Goal: Task Accomplishment & Management: Manage account settings

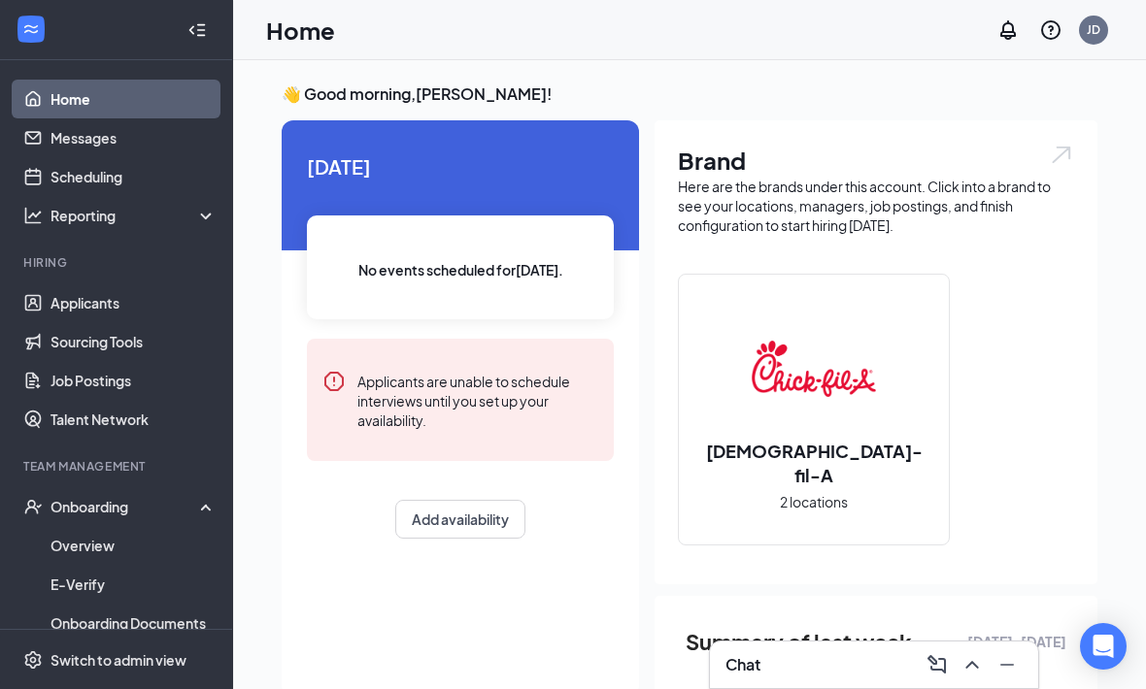
click at [847, 654] on div "Chat" at bounding box center [873, 665] width 297 height 31
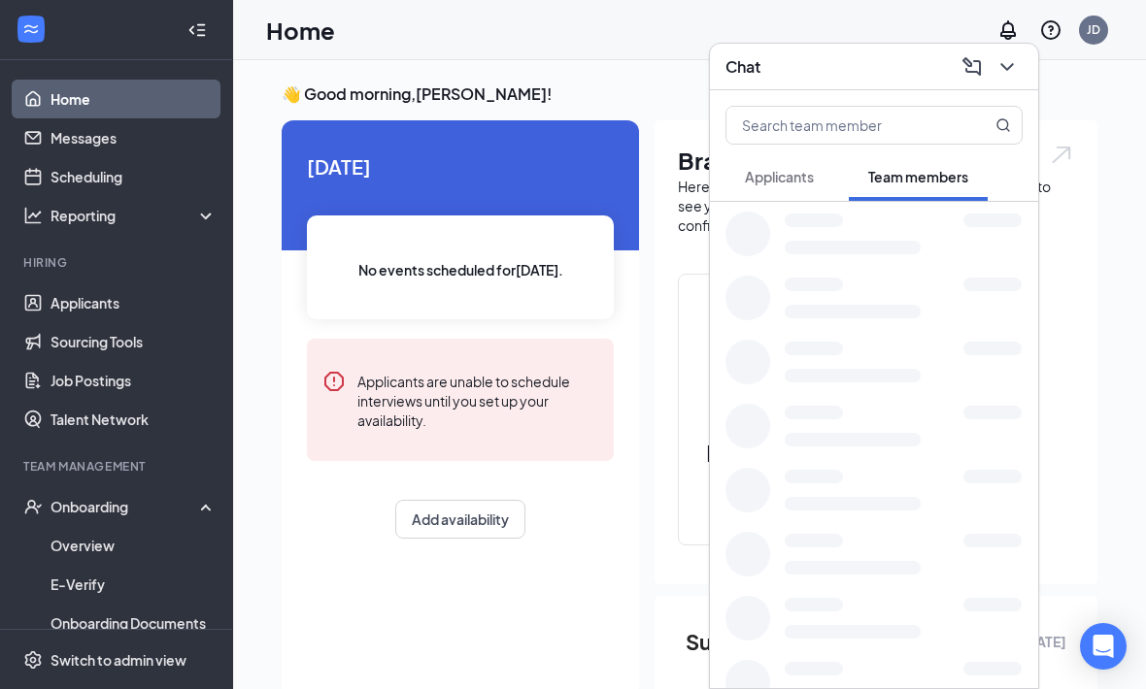
click at [1019, 64] on button at bounding box center [1006, 66] width 31 height 31
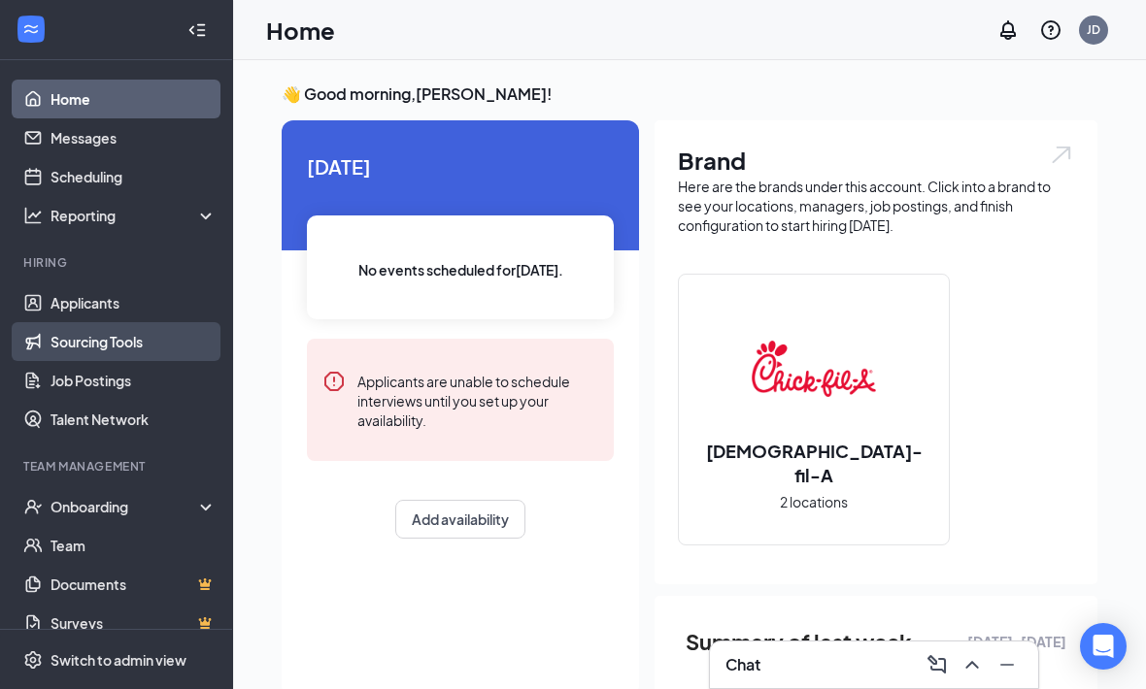
click at [128, 335] on link "Sourcing Tools" at bounding box center [133, 341] width 166 height 39
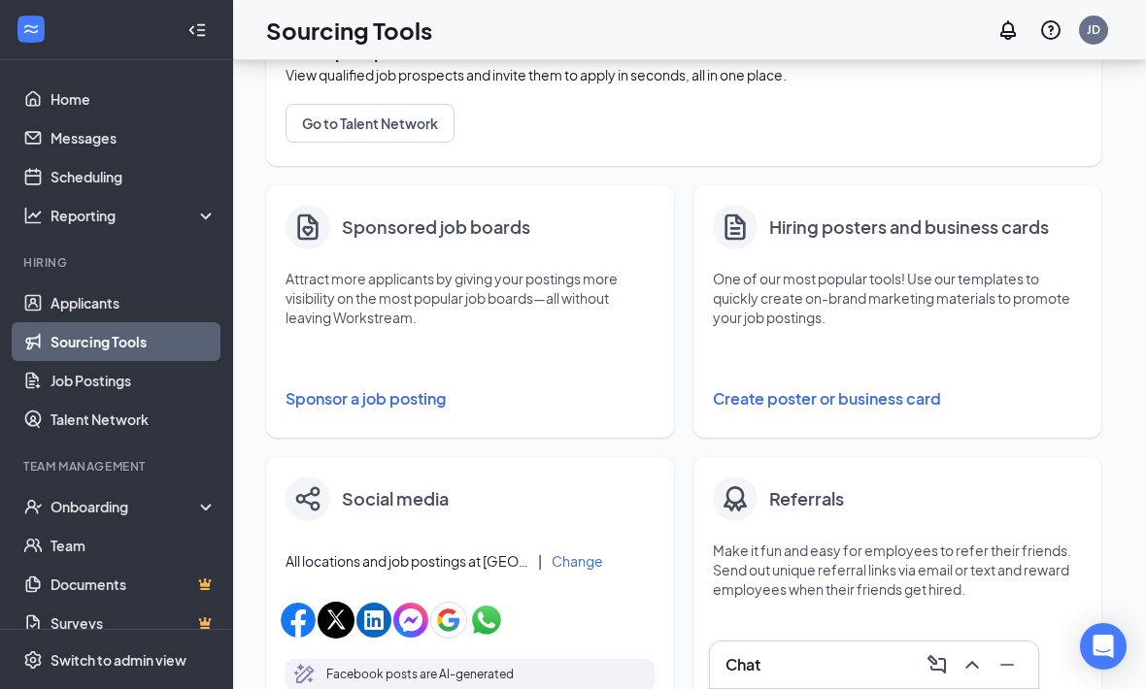
scroll to position [218, 0]
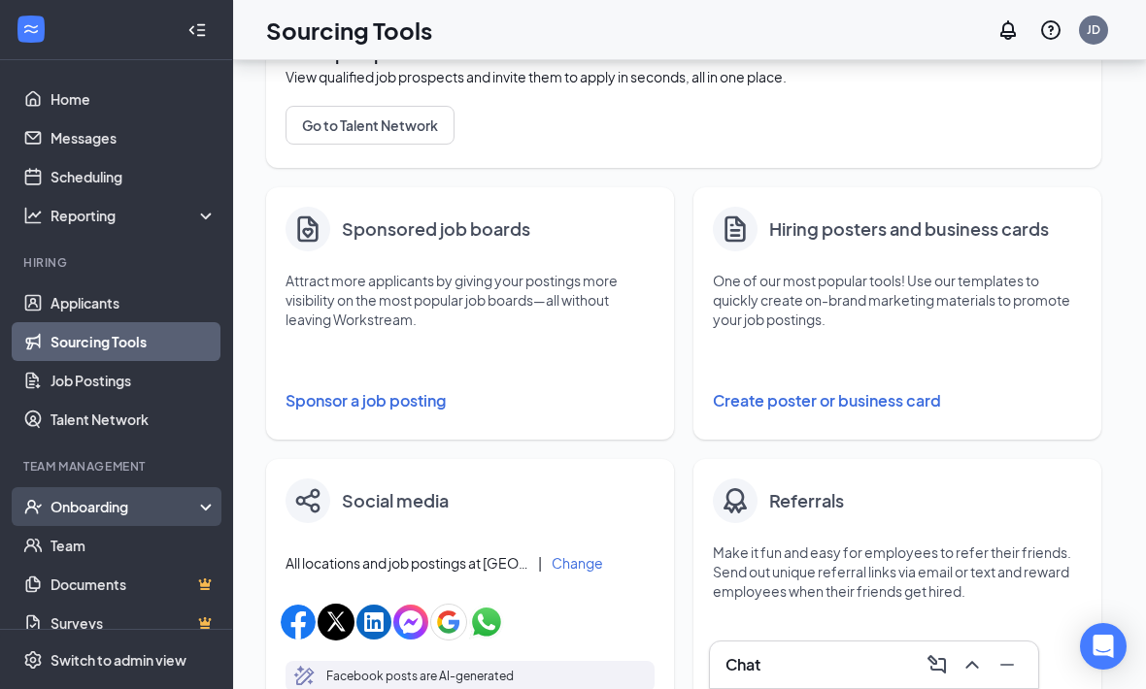
click at [202, 516] on div "Onboarding" at bounding box center [116, 506] width 233 height 39
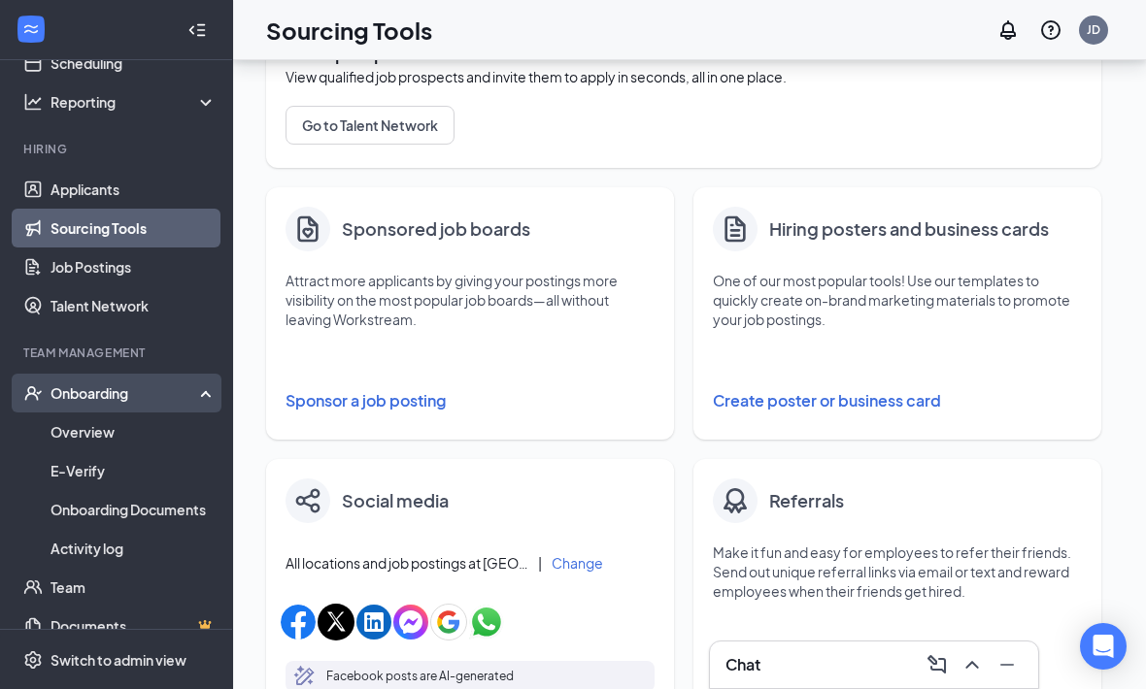
scroll to position [113, 0]
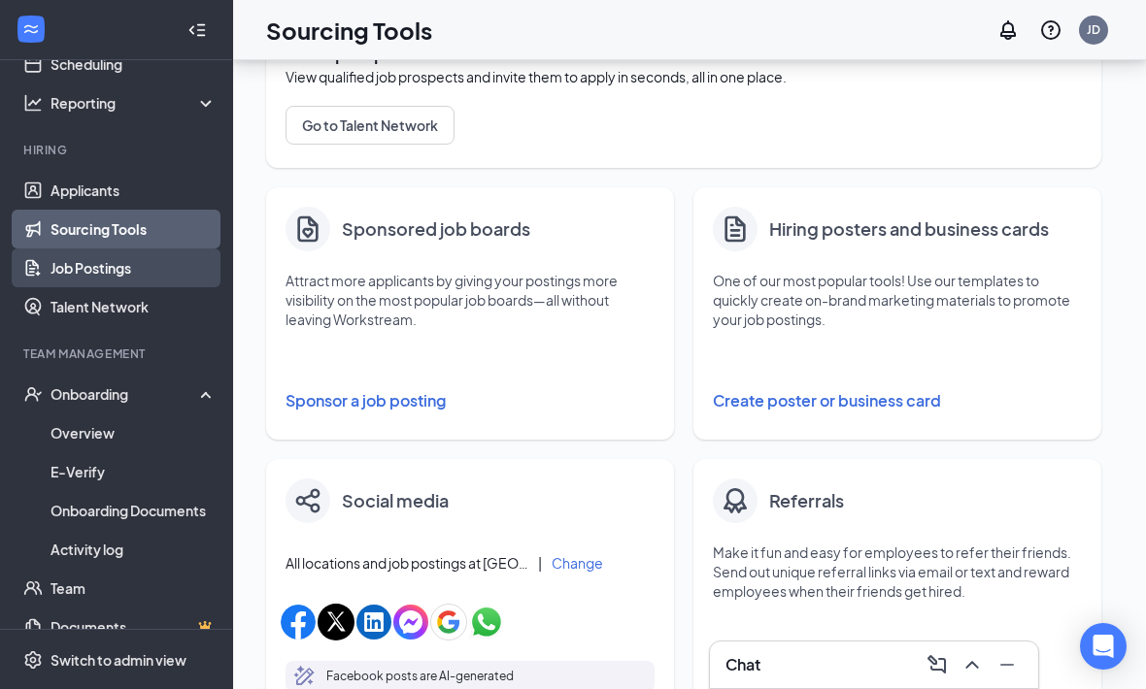
click at [176, 283] on link "Job Postings" at bounding box center [133, 268] width 166 height 39
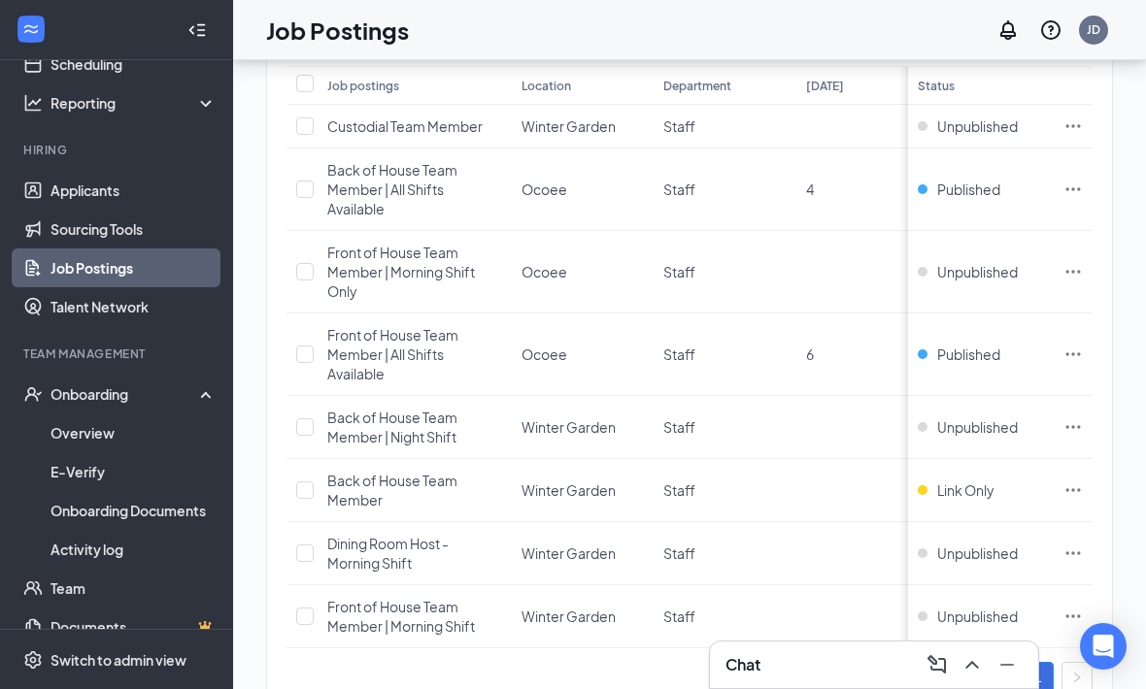
scroll to position [278, 0]
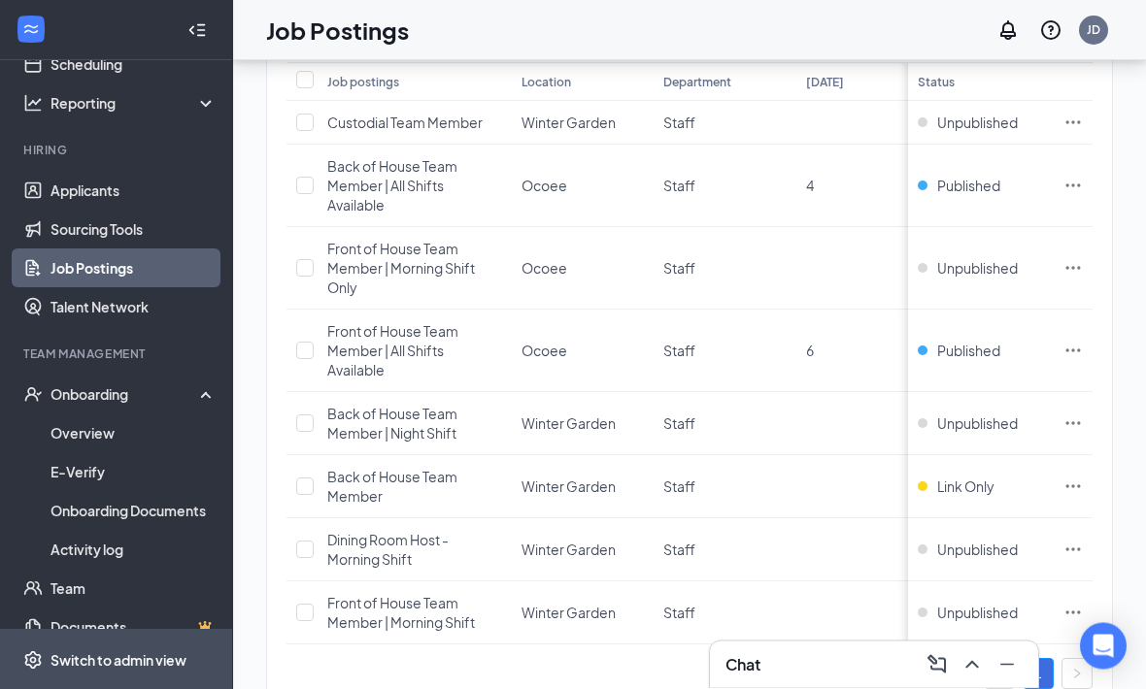
click at [135, 688] on span "Switch to admin view" at bounding box center [133, 659] width 166 height 59
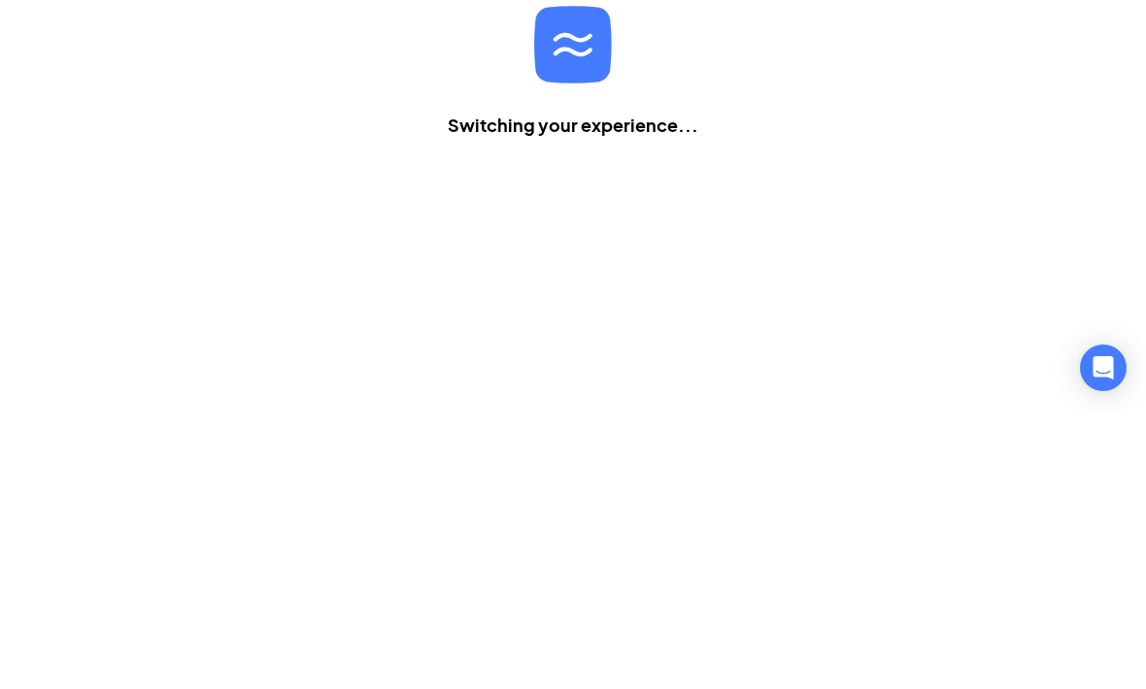
scroll to position [64, 0]
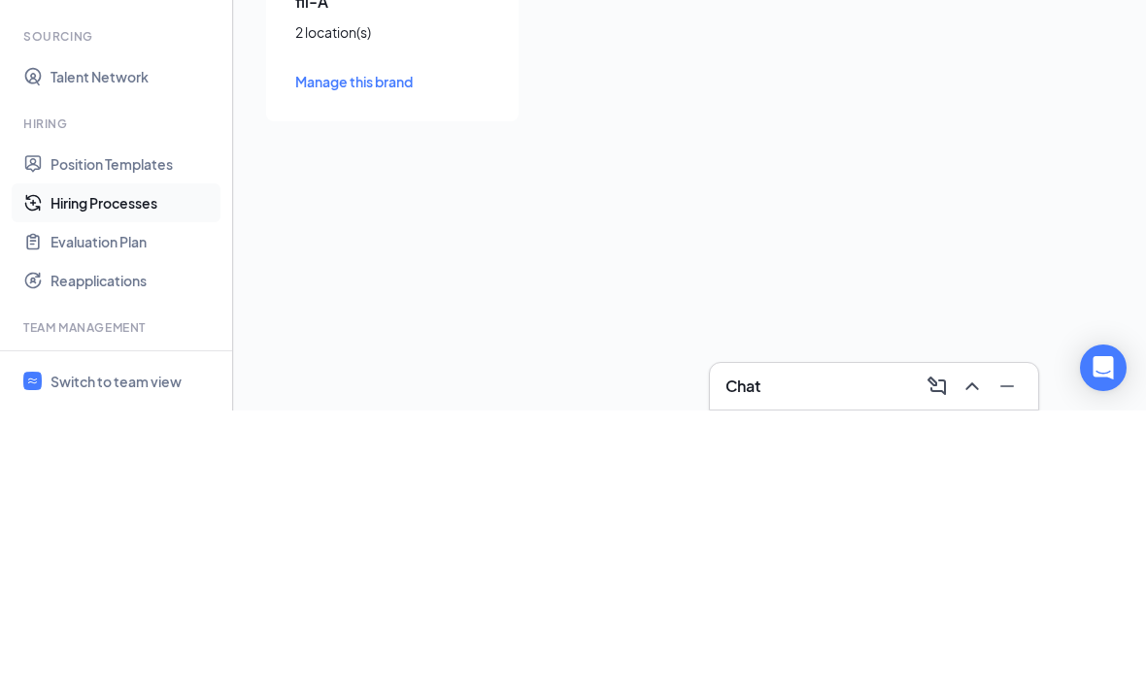
click at [150, 462] on link "Hiring Processes" at bounding box center [133, 481] width 166 height 39
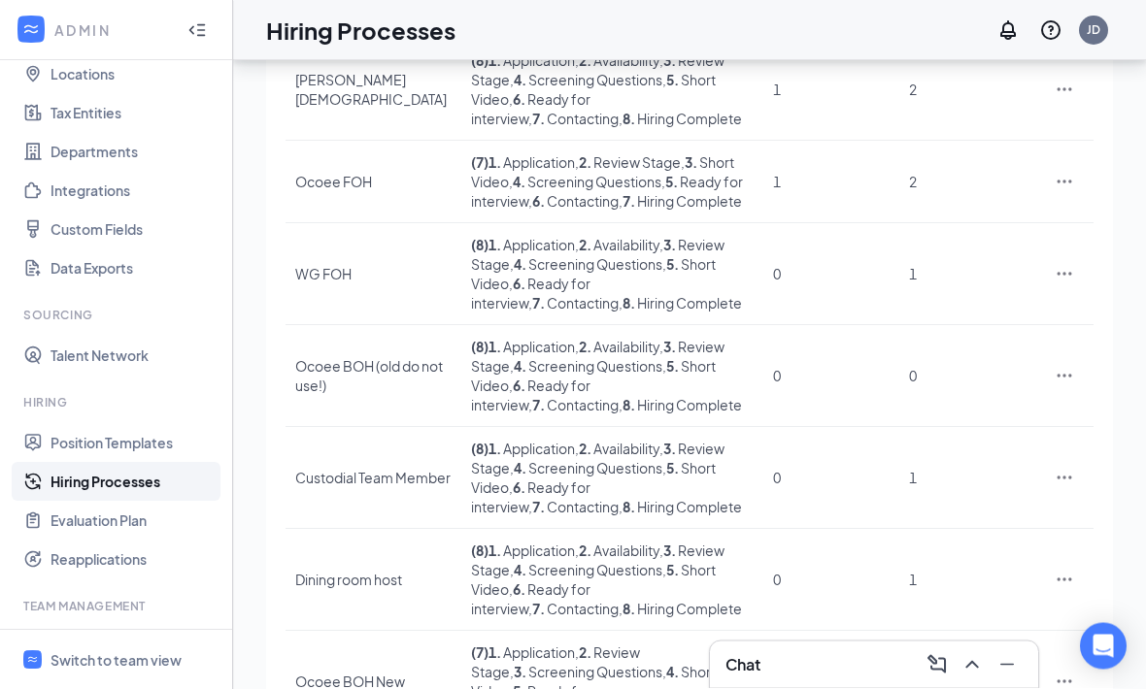
scroll to position [282, 0]
click at [1060, 673] on icon "Ellipses" at bounding box center [1064, 682] width 19 height 19
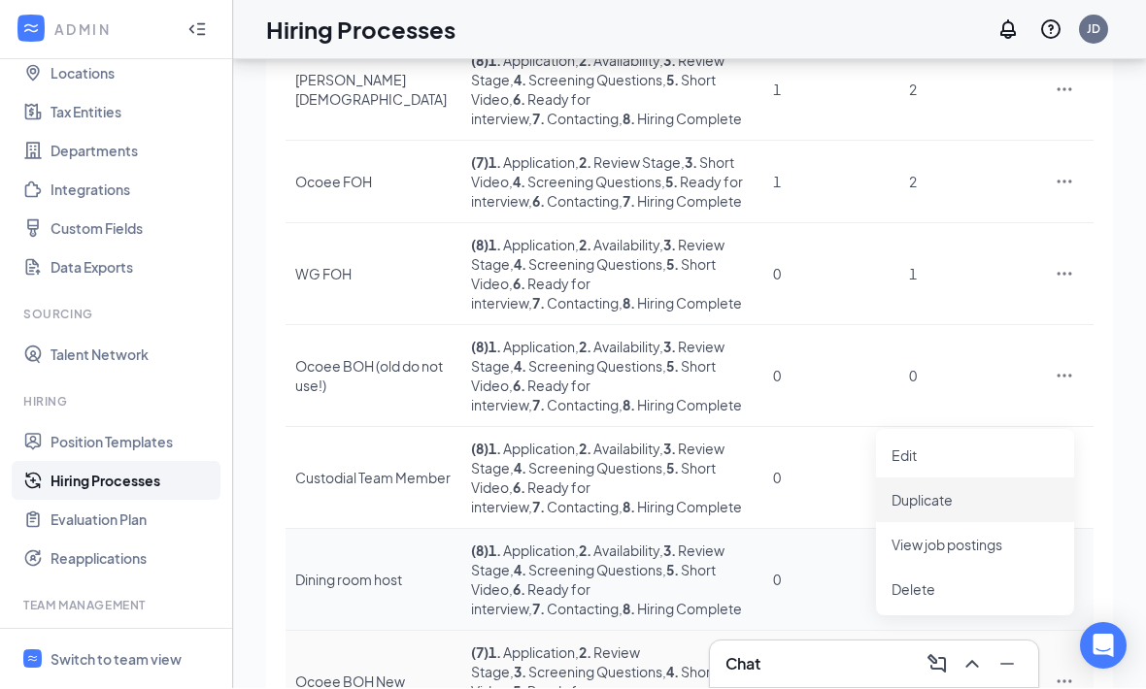
click at [934, 509] on span "Duplicate" at bounding box center [974, 500] width 167 height 21
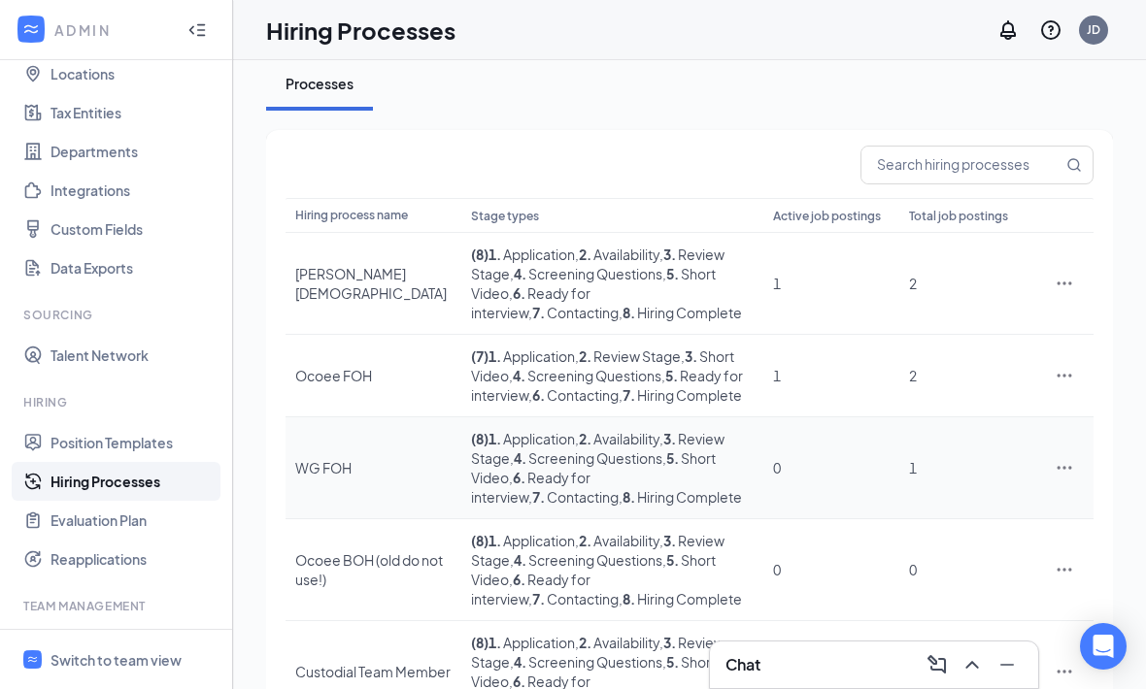
scroll to position [0, 0]
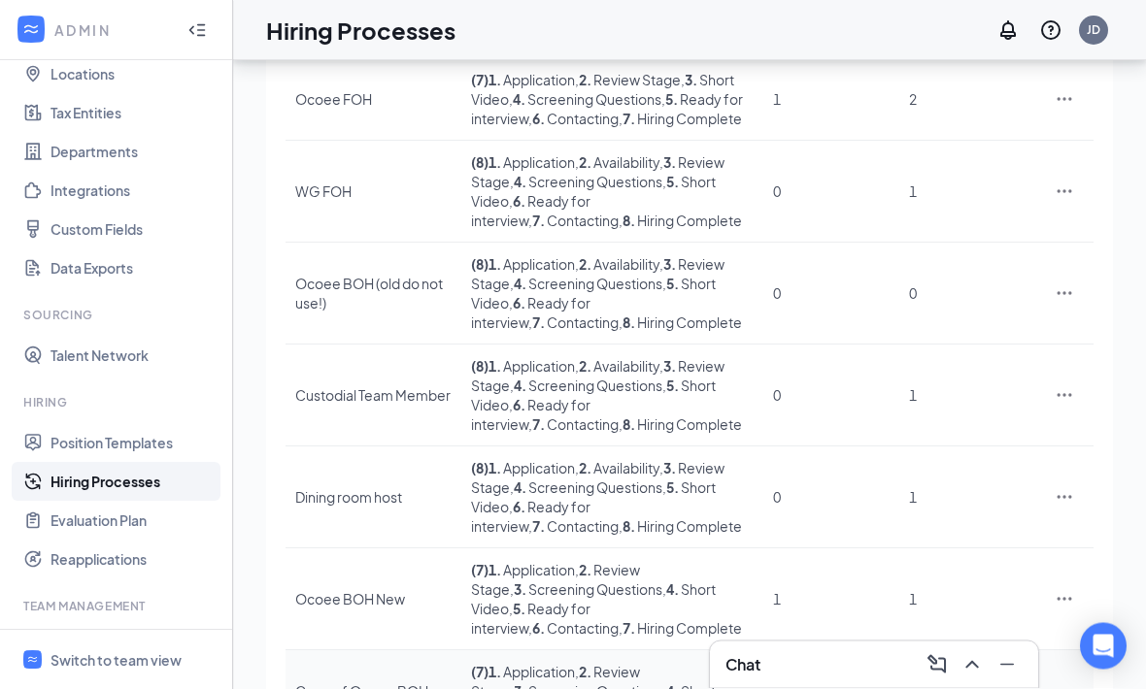
click at [1061, 688] on icon "Ellipses" at bounding box center [1064, 701] width 19 height 19
drag, startPoint x: 899, startPoint y: 465, endPoint x: 899, endPoint y: 434, distance: 31.1
click at [899, 465] on span "Edit" at bounding box center [974, 456] width 167 height 21
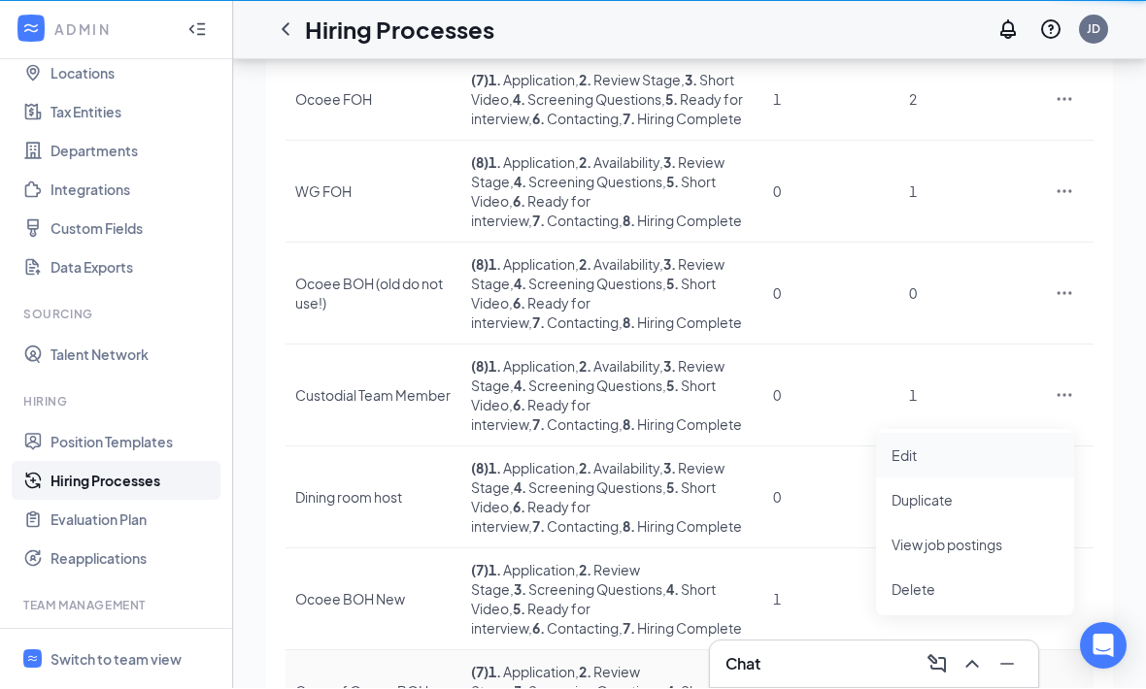
scroll to position [64, 0]
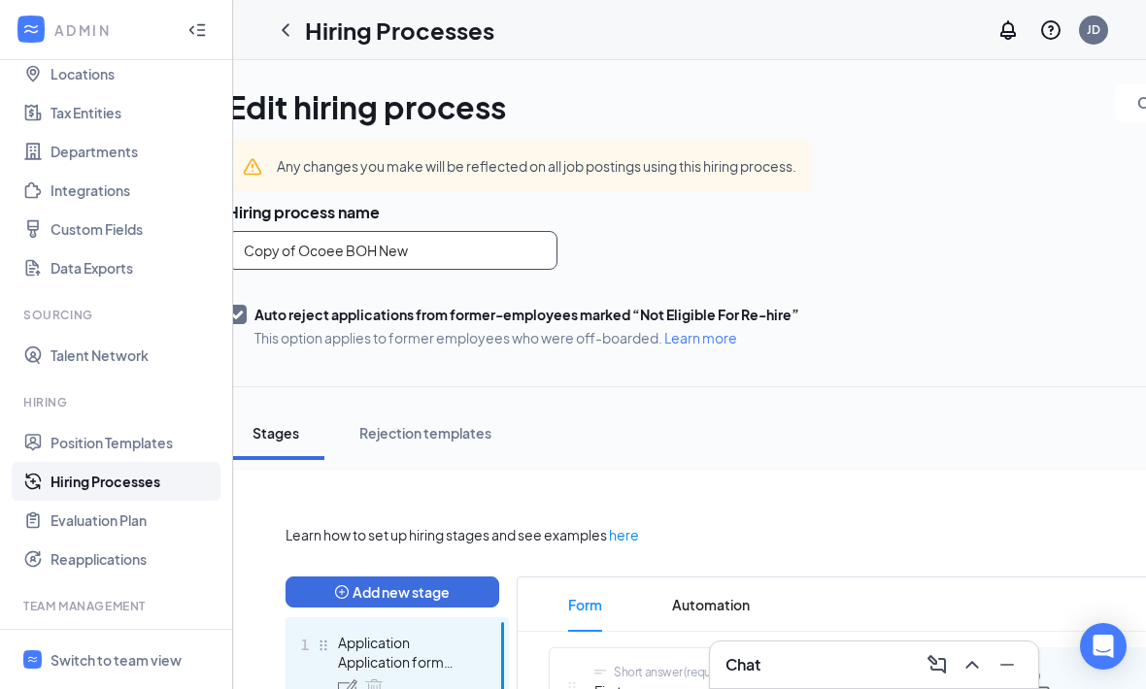
click at [472, 263] on input "Copy of Ocoee BOH New" at bounding box center [392, 250] width 330 height 39
type input "WG BOH New"
click at [918, 292] on div "Hiring process name WG BOH New Auto reject applications from former-employees m…" at bounding box center [772, 275] width 1091 height 146
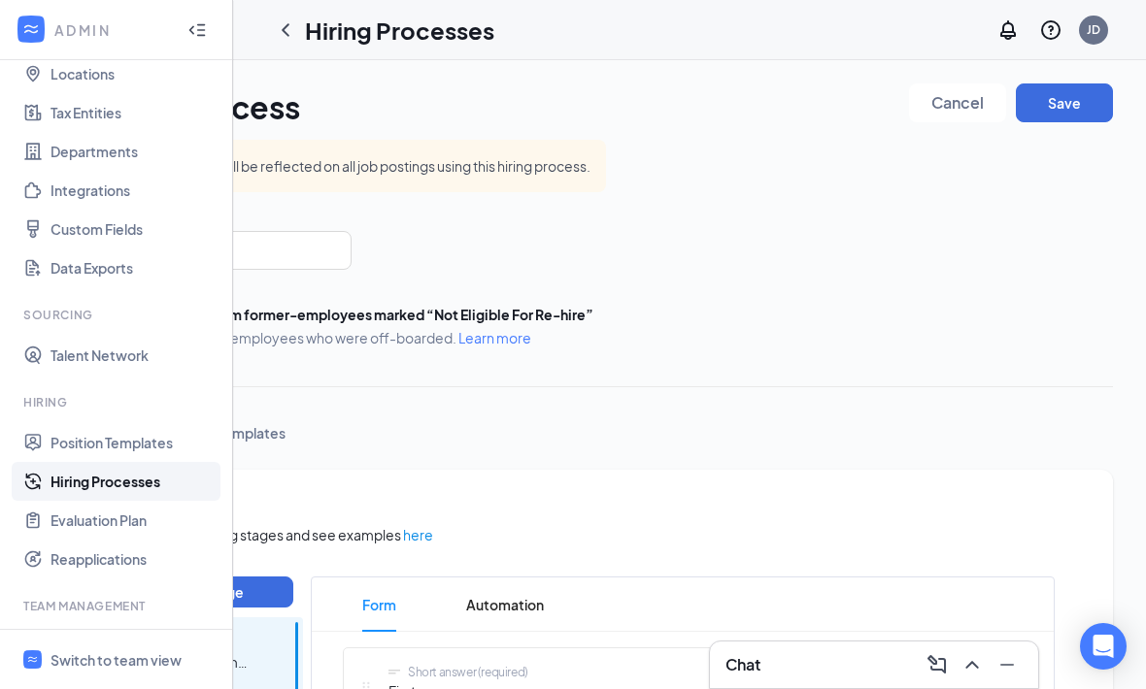
scroll to position [0, 245]
click at [1083, 100] on button "Save" at bounding box center [1064, 103] width 97 height 39
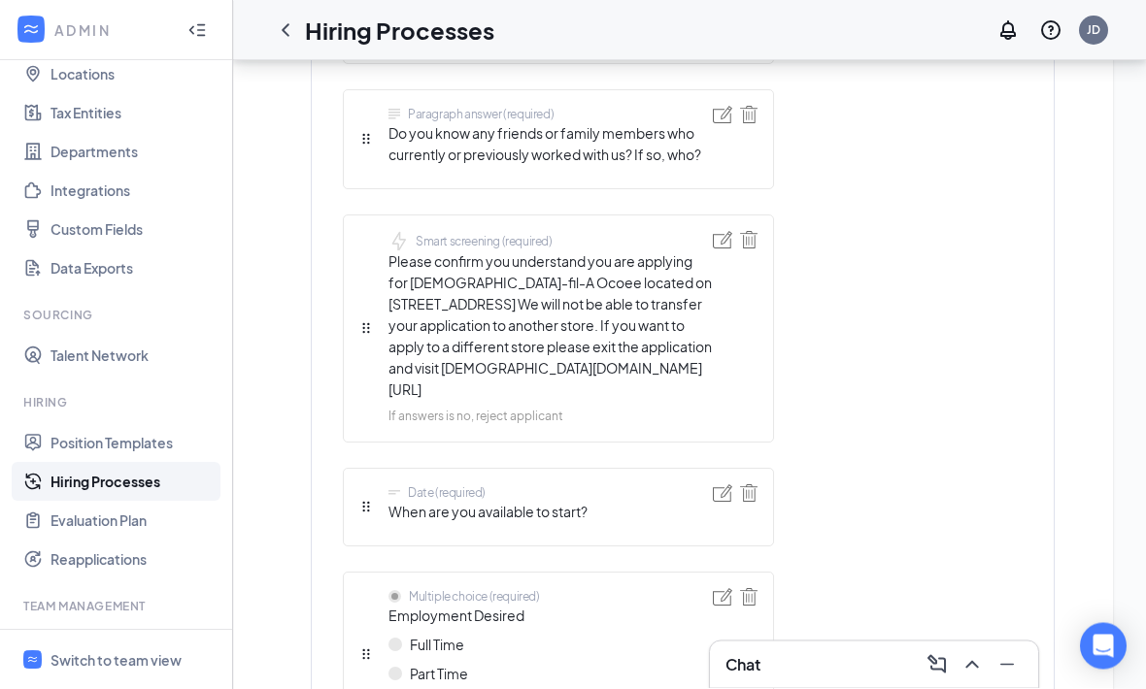
scroll to position [2519, 0]
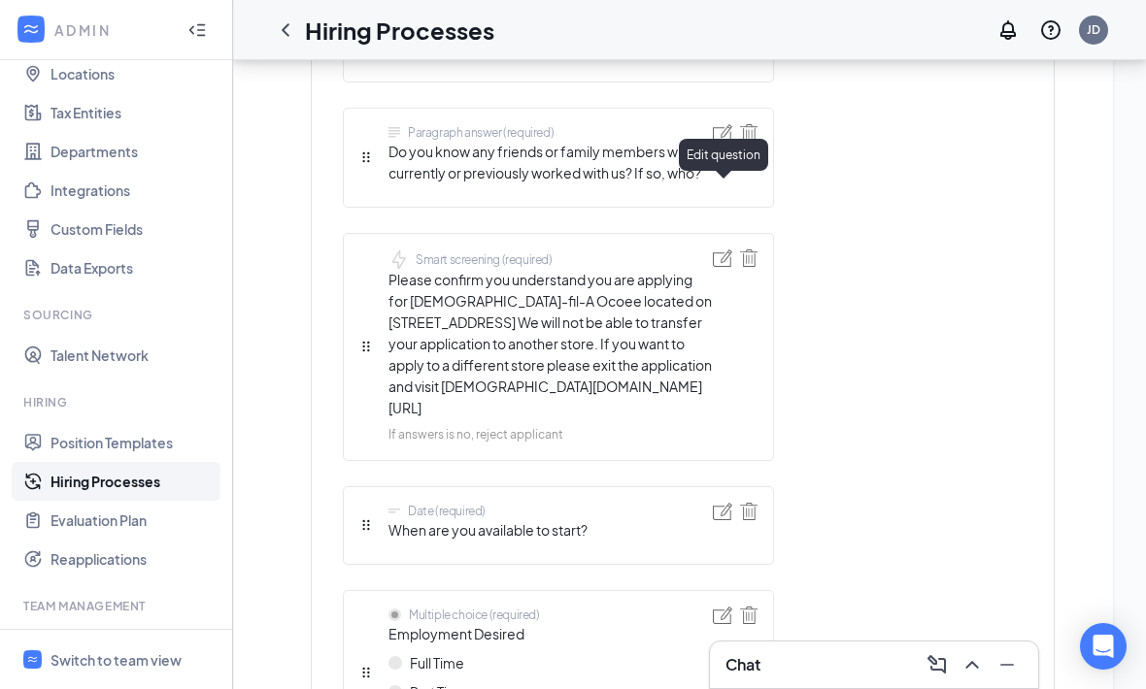
click at [719, 250] on img at bounding box center [722, 258] width 19 height 17
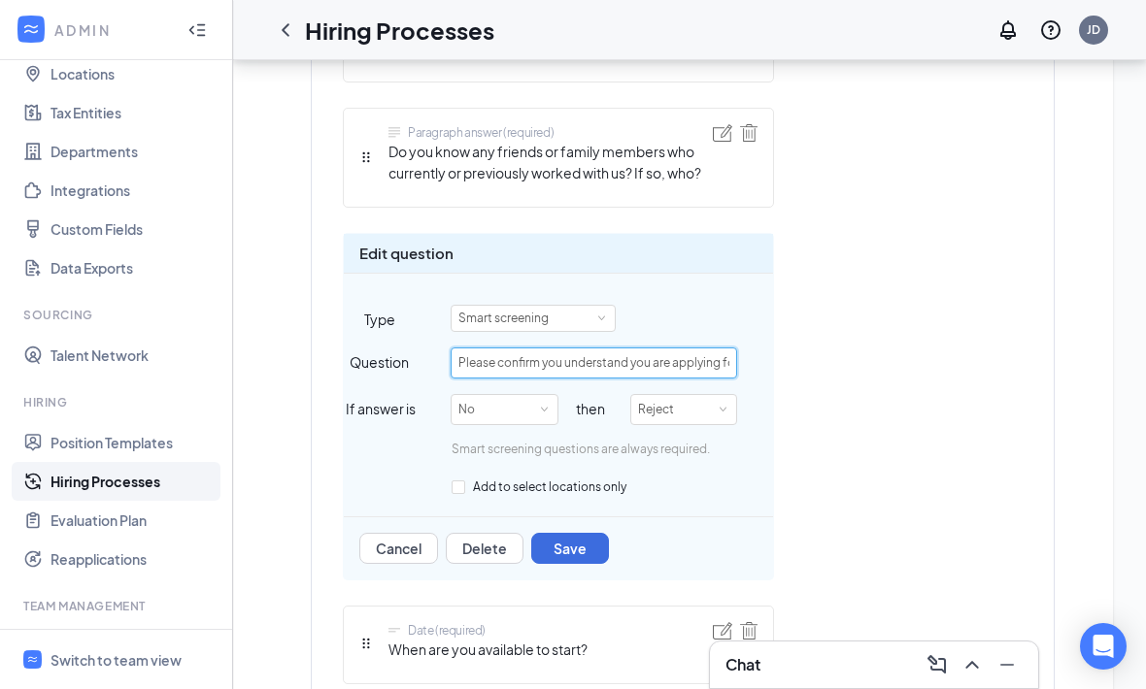
click at [679, 348] on input "Please confirm you understand you are applying for Chick-fil-A Ocoee located on…" at bounding box center [594, 363] width 286 height 31
click at [687, 348] on input "Please confirm you understand you are applying for Chick-fil-A Ocoee located on…" at bounding box center [594, 363] width 286 height 31
click at [680, 348] on input "Please confirm you understand you are applying for Chick-fil-A Ocoee located on…" at bounding box center [594, 363] width 286 height 31
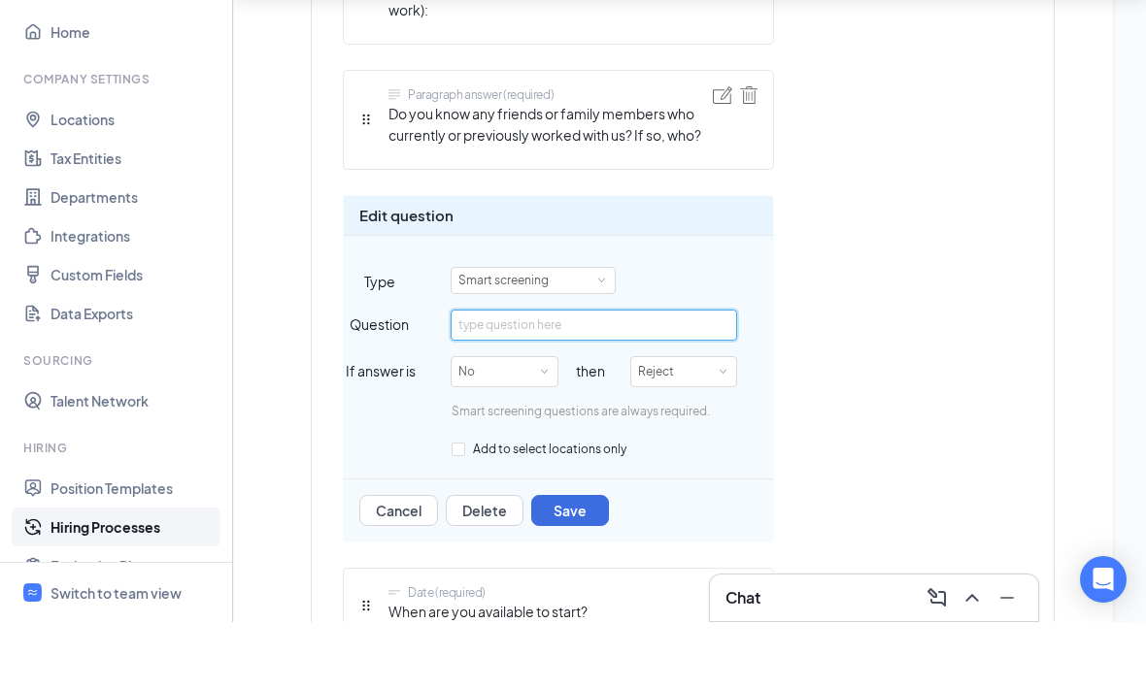
scroll to position [2496, 0]
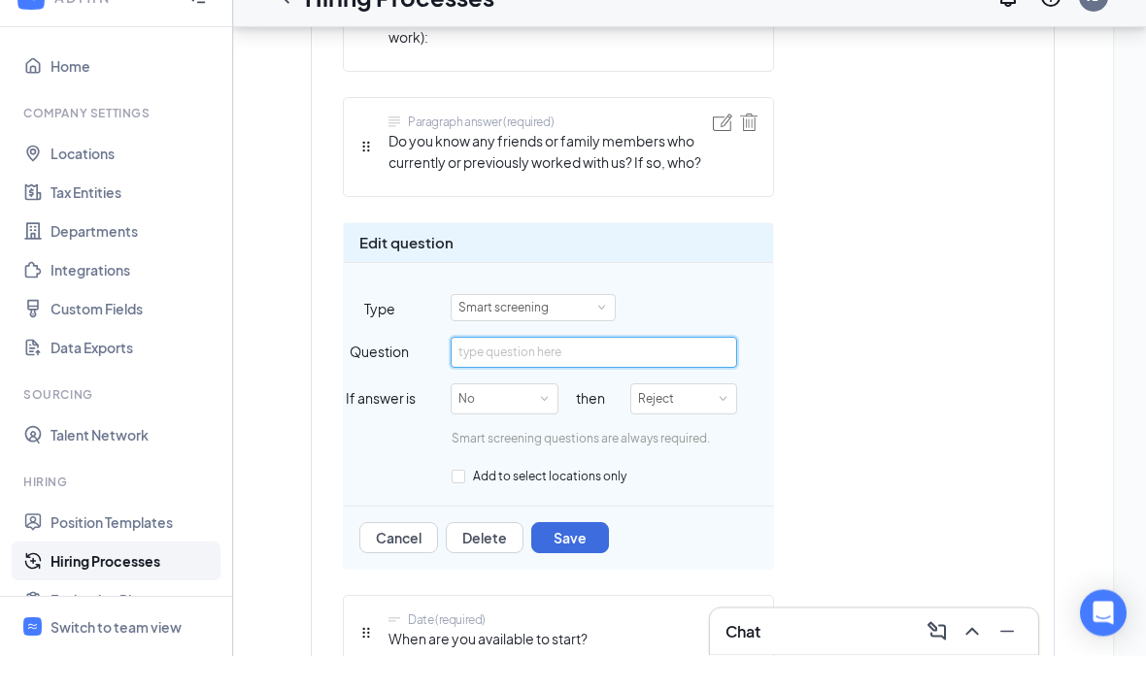
paste input "Please confirm you understand you are applying for Chick-fil-A Winter Garden lo…"
type input "Please confirm you understand you are applying for Chick-fil-A Winter Garden lo…"
click at [907, 301] on div "Short answer (required) First name Short answer (required) Last name Telephone …" at bounding box center [683, 618] width 680 height 4932
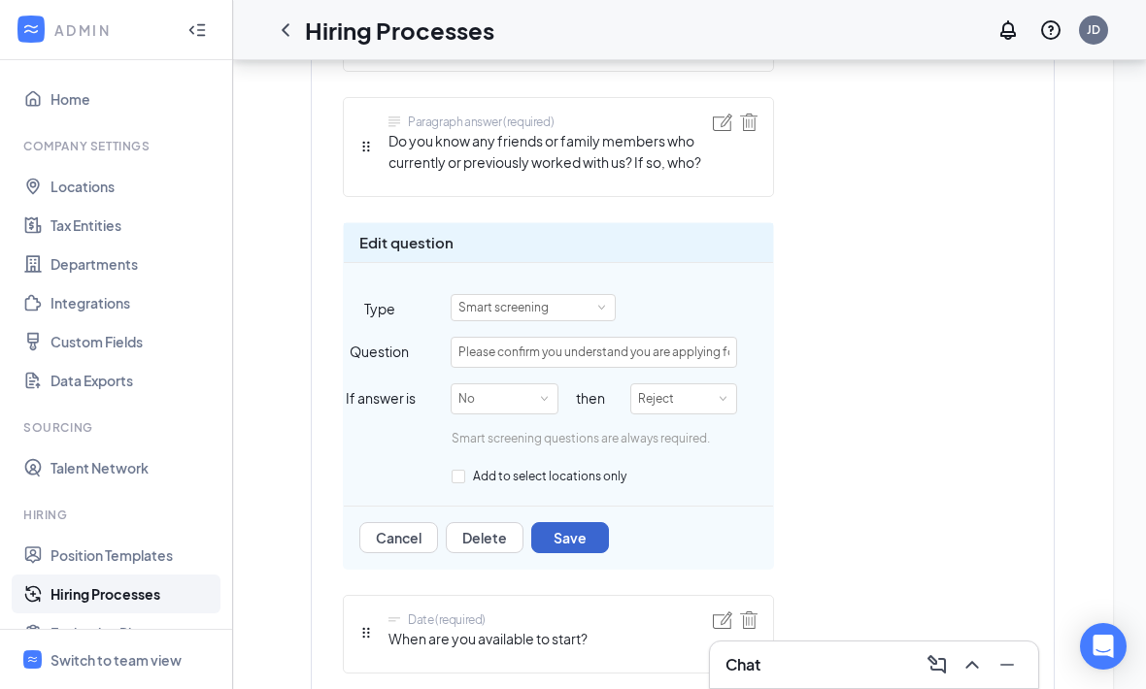
click at [587, 522] on button "Save" at bounding box center [570, 537] width 78 height 31
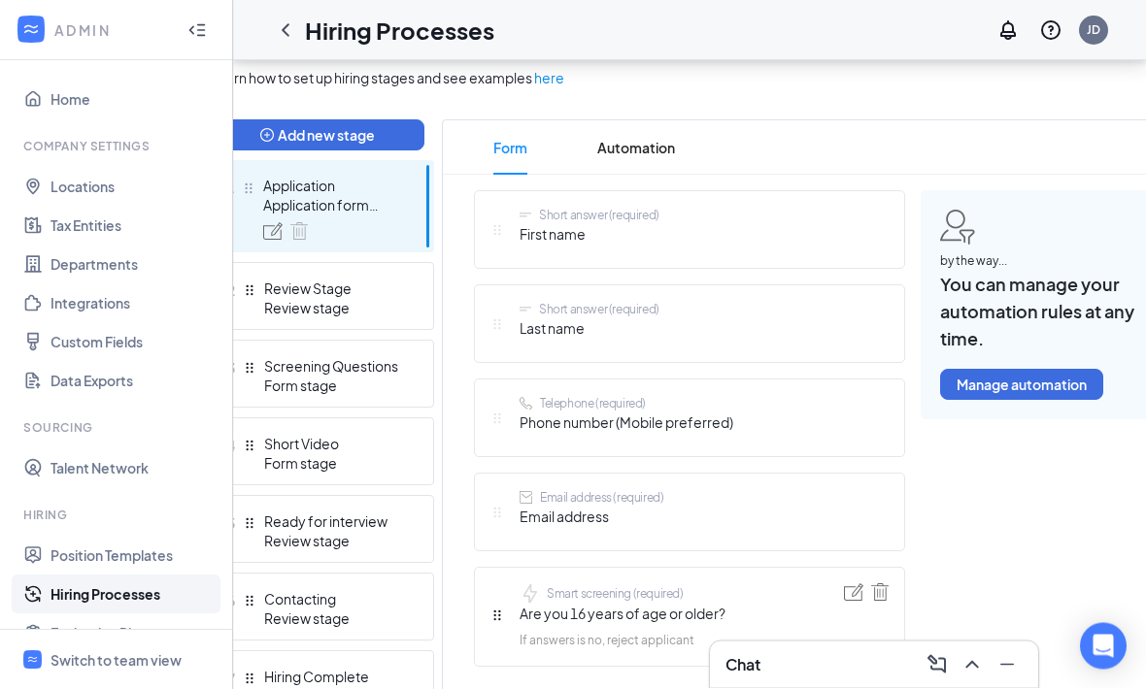
scroll to position [461, 0]
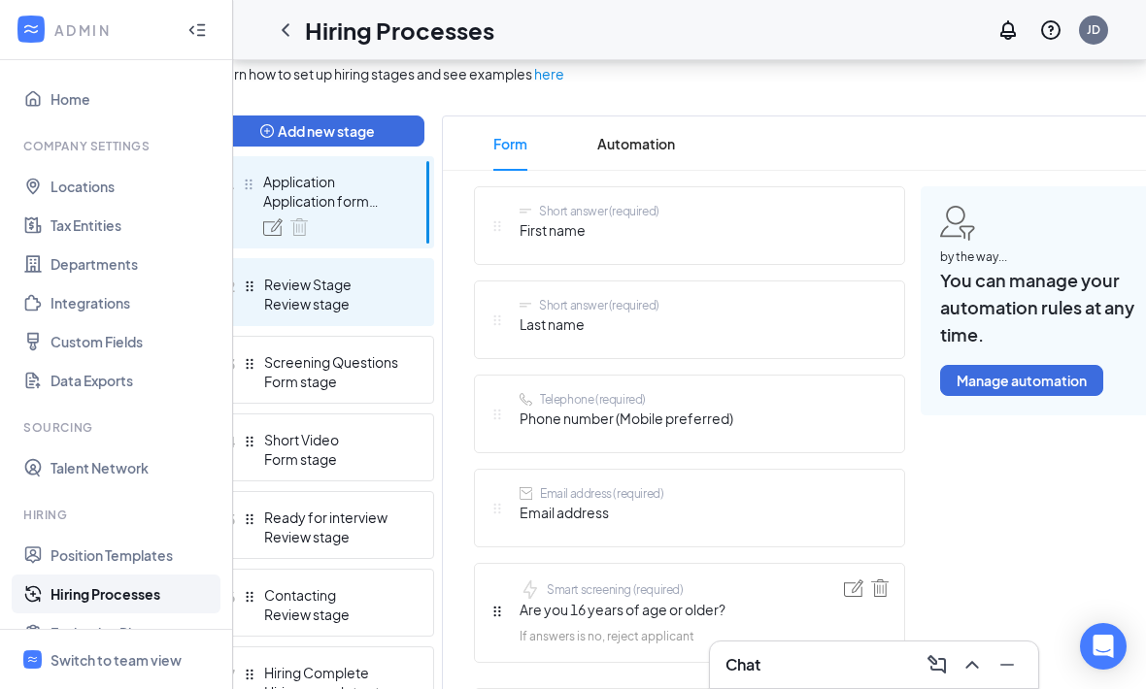
click at [396, 294] on div "Review stage" at bounding box center [335, 303] width 142 height 19
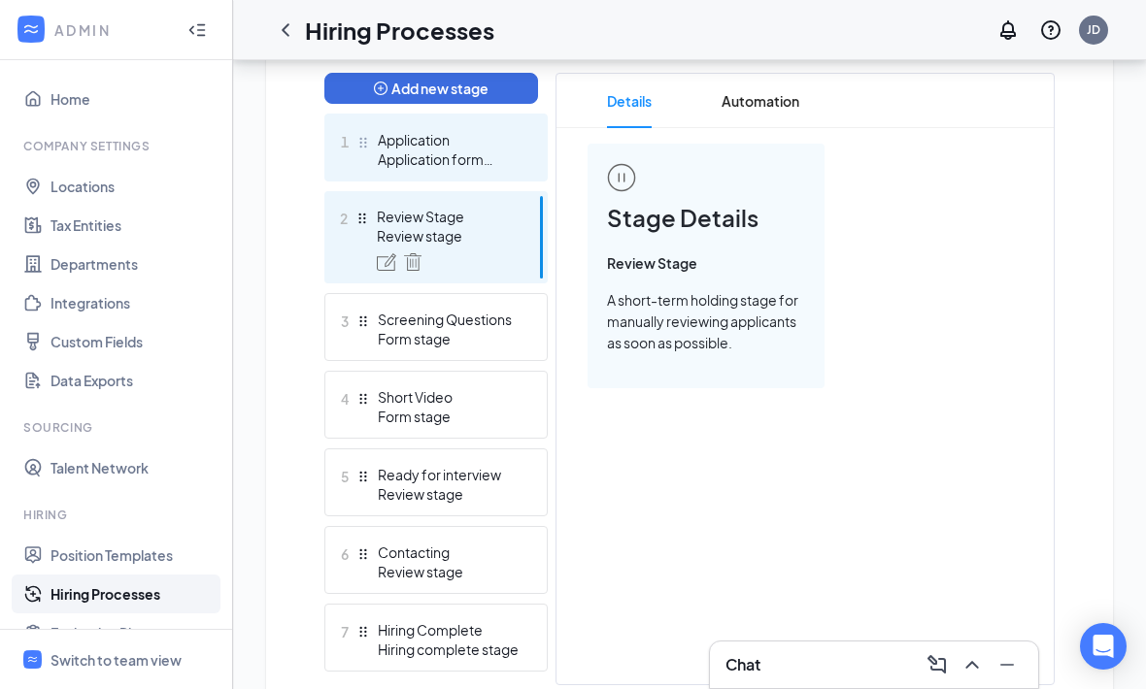
click at [493, 169] on div "1 Application Application form stage" at bounding box center [435, 148] width 223 height 68
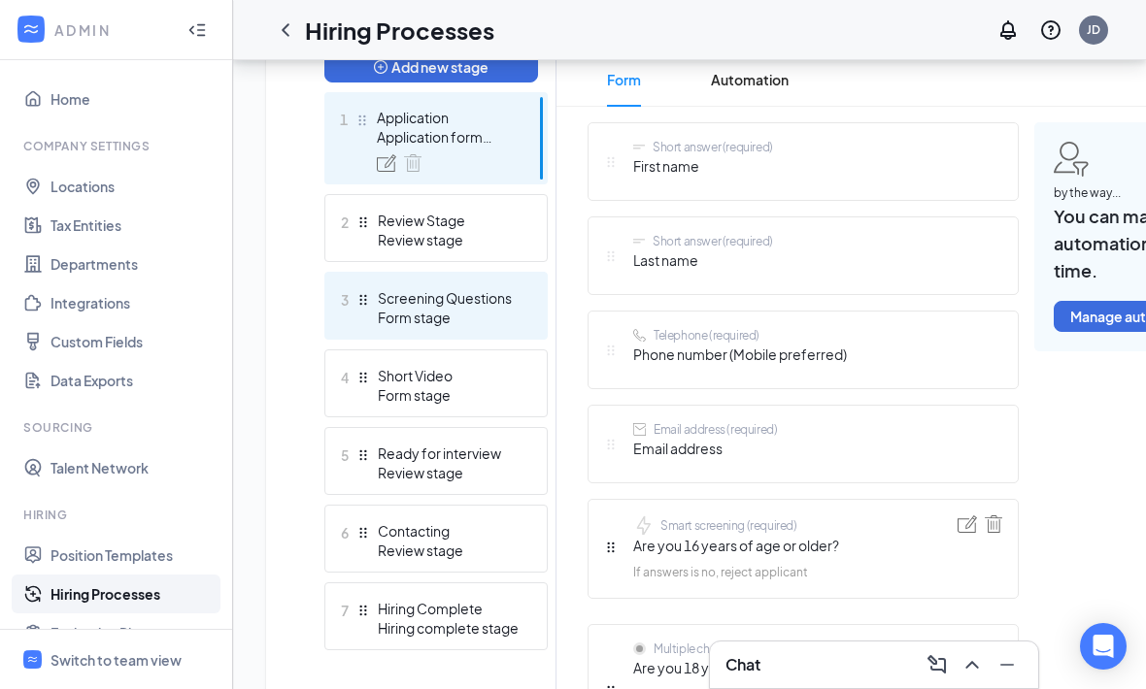
click at [510, 306] on div "Screening Questions" at bounding box center [449, 297] width 142 height 19
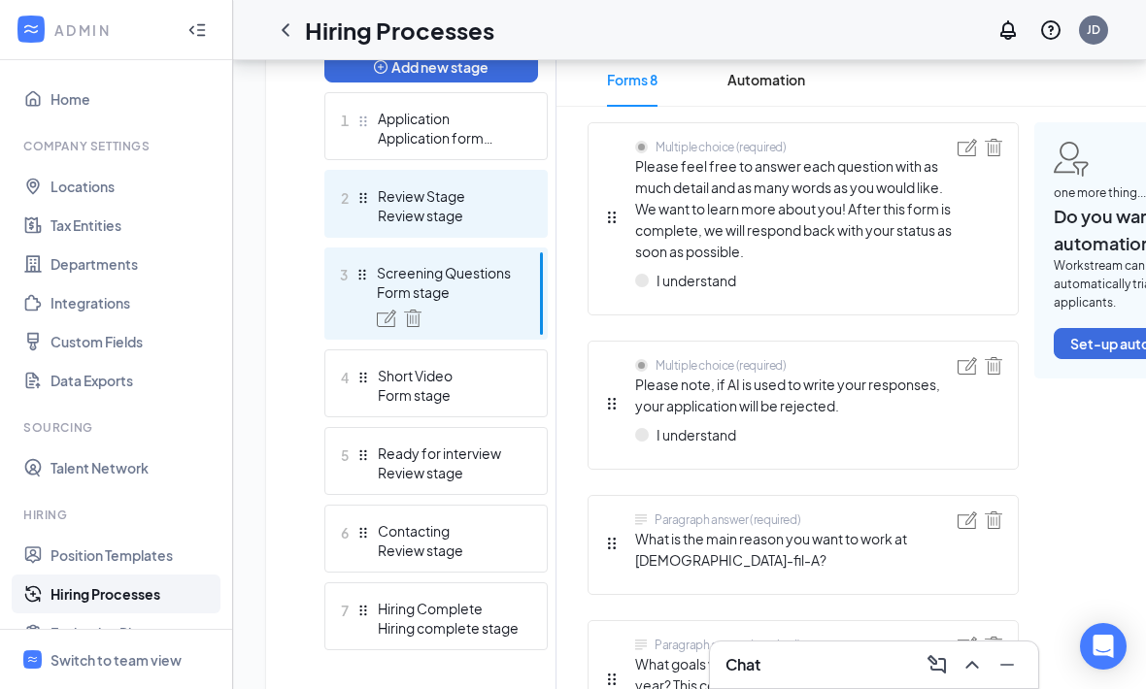
click at [498, 171] on div "2 Review Stage Review stage" at bounding box center [435, 204] width 223 height 68
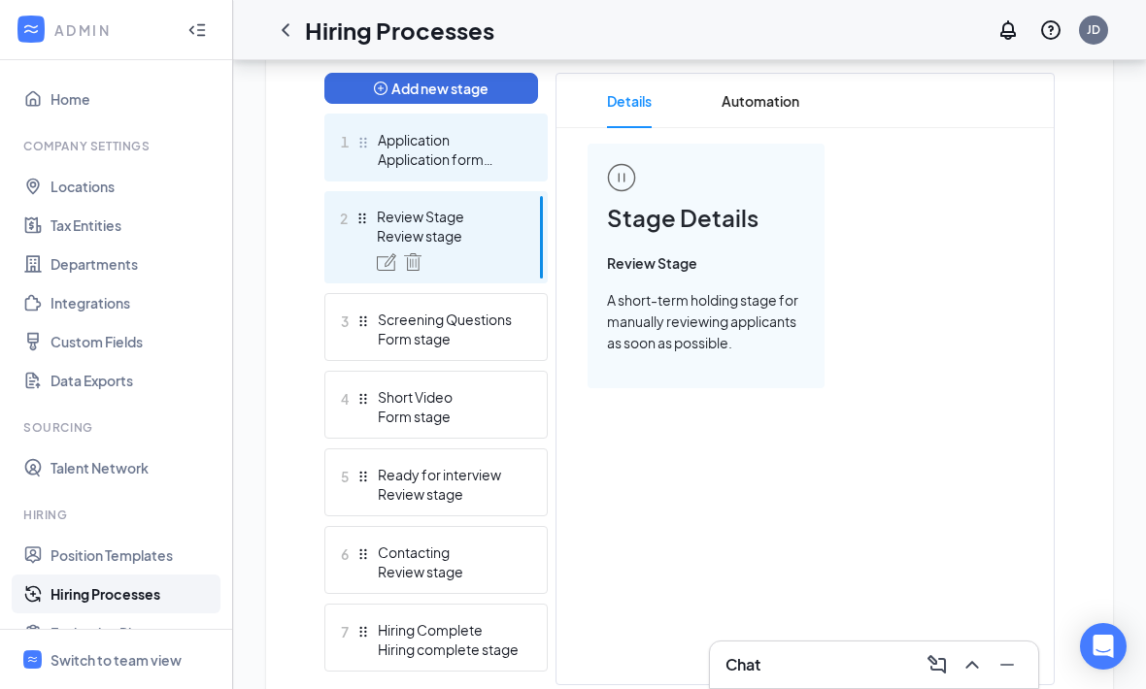
click at [495, 159] on div "Application form stage" at bounding box center [449, 159] width 142 height 19
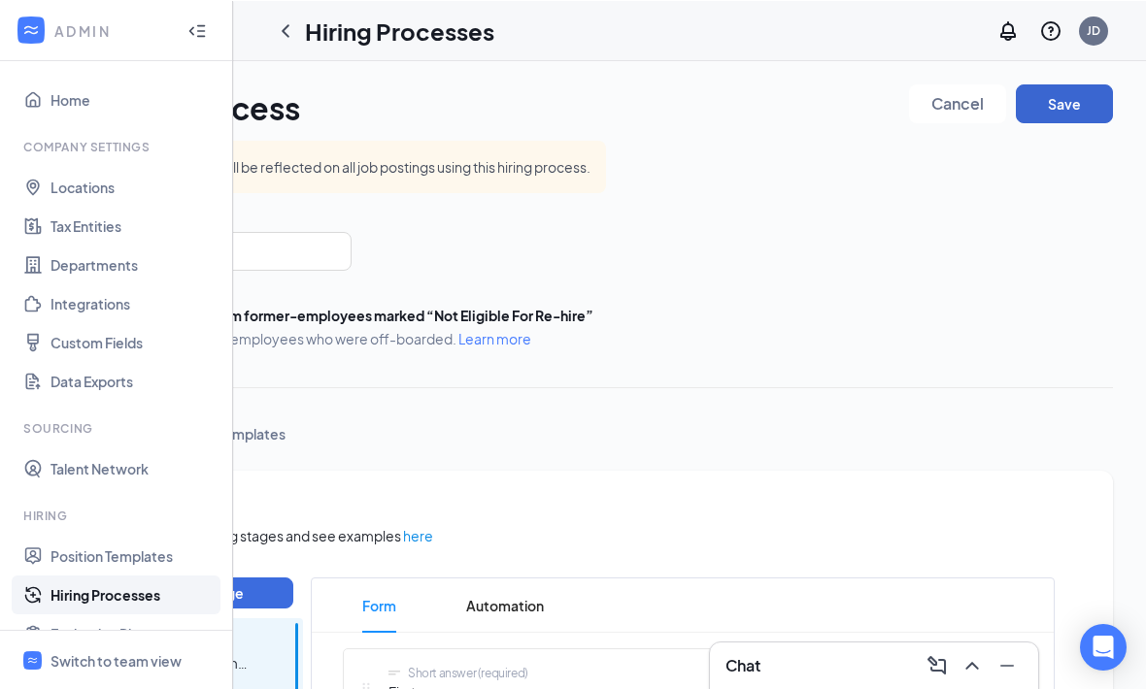
click at [1076, 121] on button "Save" at bounding box center [1064, 103] width 97 height 39
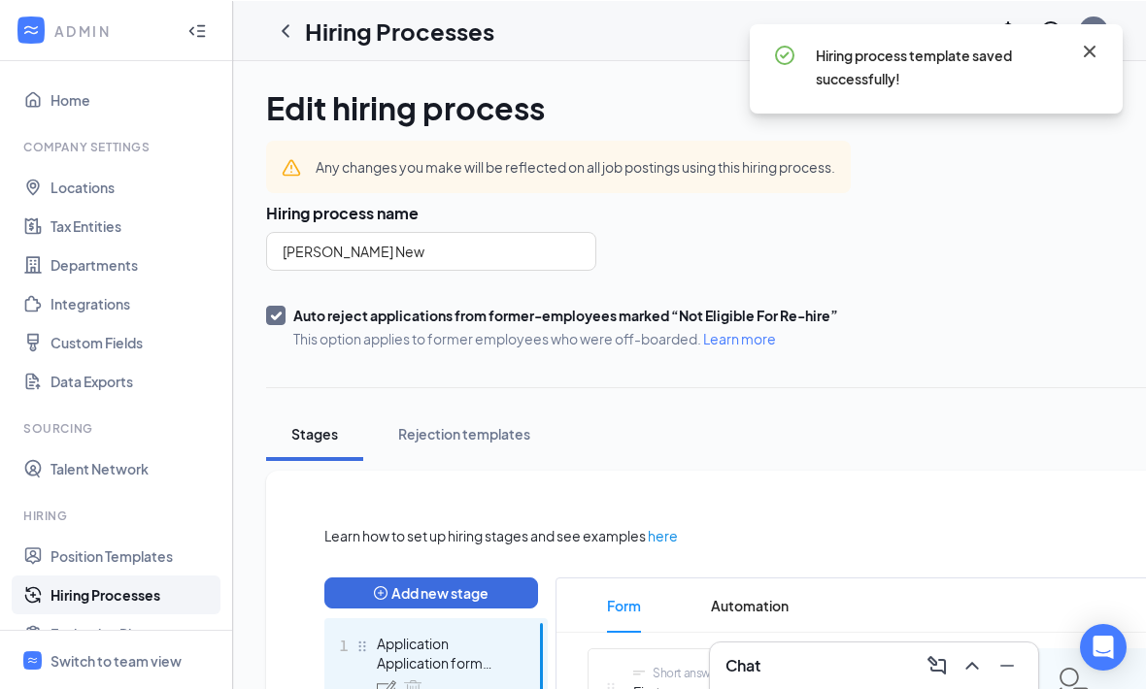
click at [1091, 43] on icon "Cross" at bounding box center [1089, 50] width 23 height 23
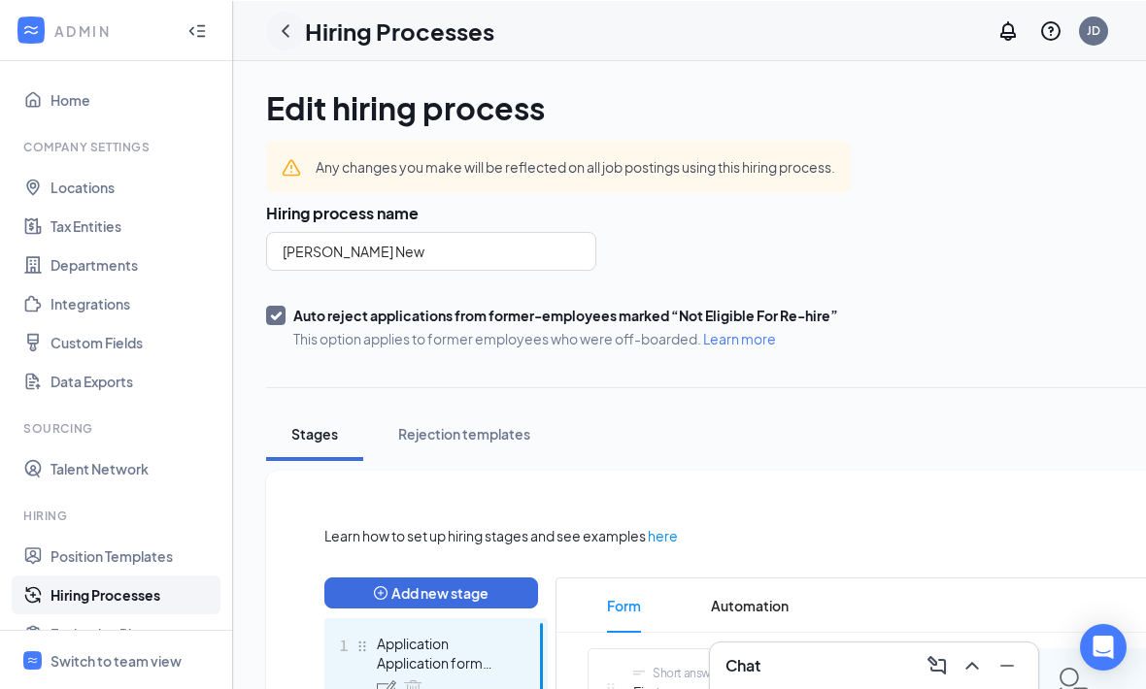
click at [286, 26] on icon "ChevronLeft" at bounding box center [286, 29] width 8 height 13
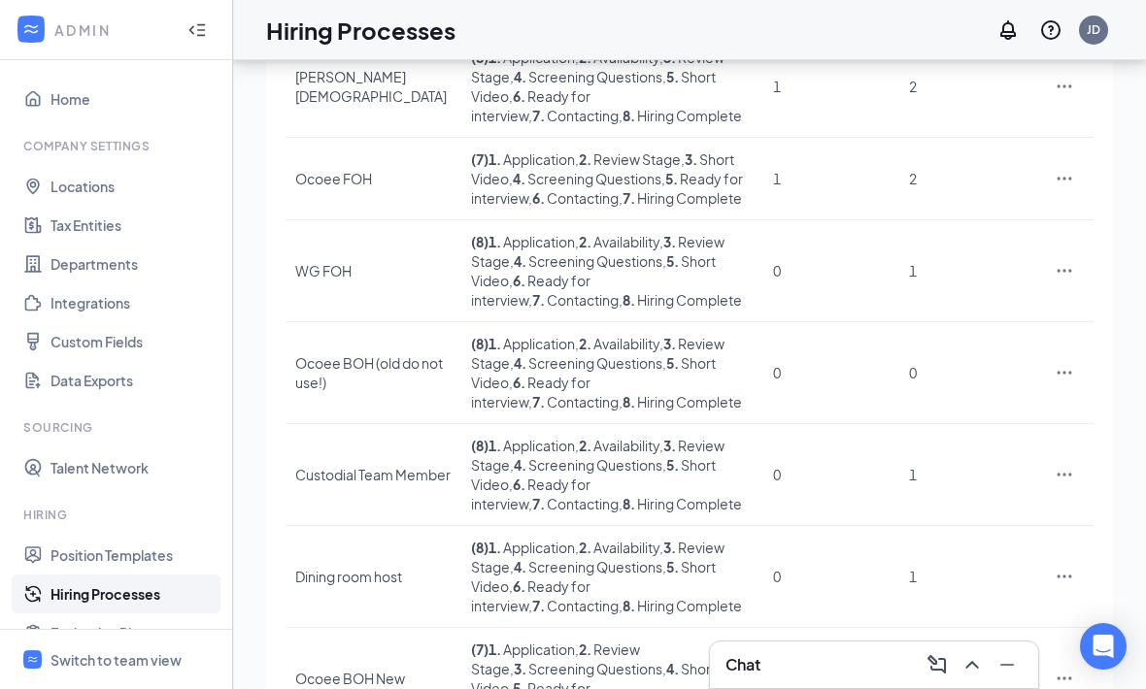
scroll to position [287, 0]
click at [1065, 186] on icon "Ellipses" at bounding box center [1064, 176] width 19 height 19
click at [991, 232] on span "Edit" at bounding box center [974, 231] width 167 height 21
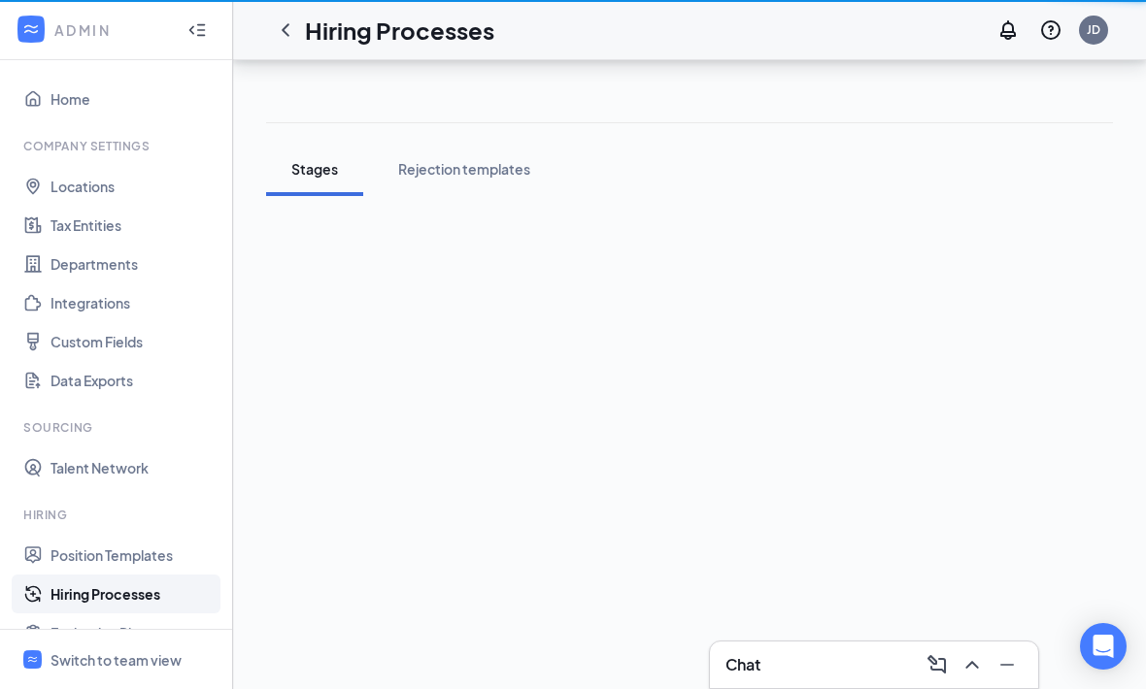
scroll to position [64, 0]
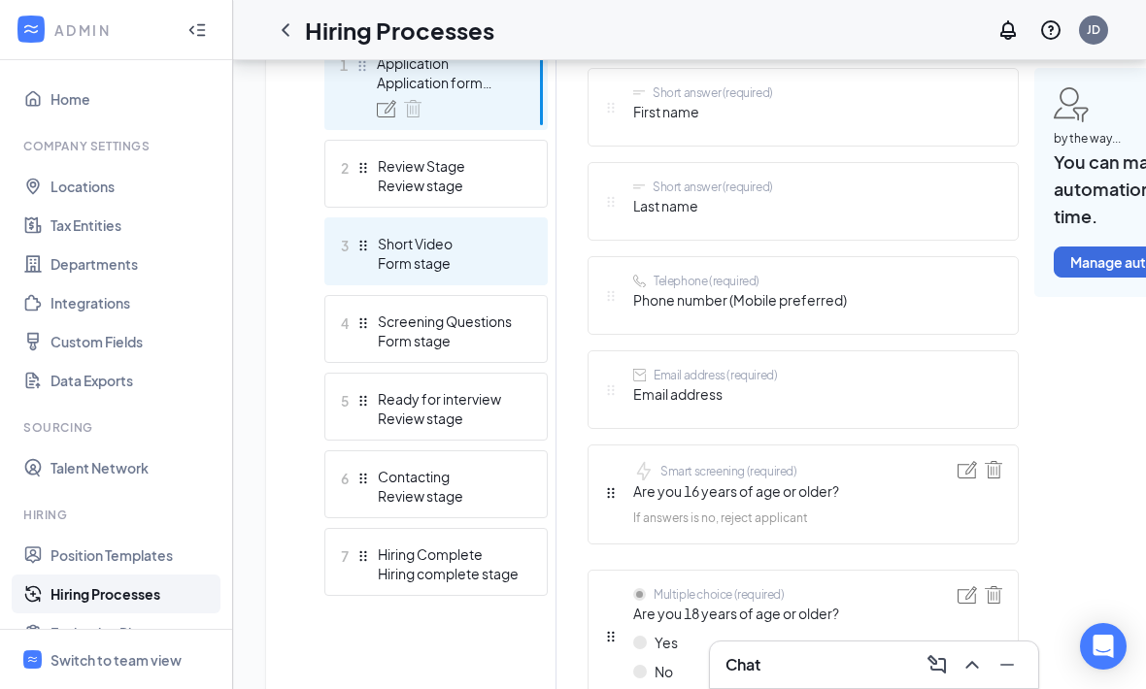
click at [518, 262] on div "Form stage" at bounding box center [449, 262] width 142 height 19
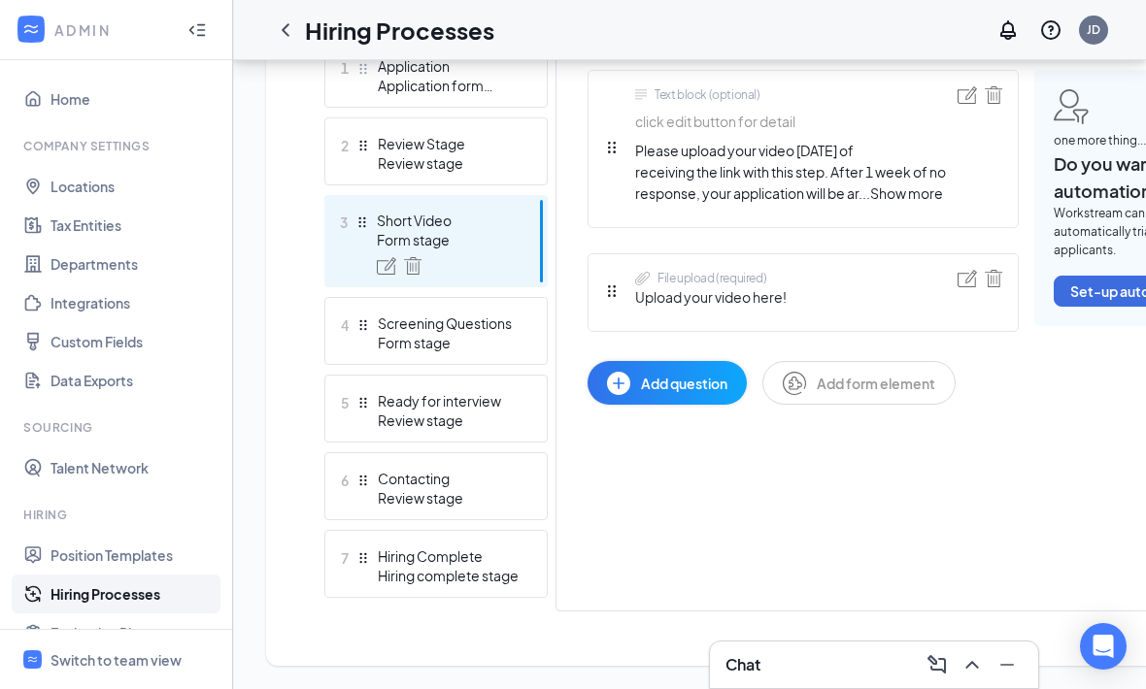
scroll to position [515, 0]
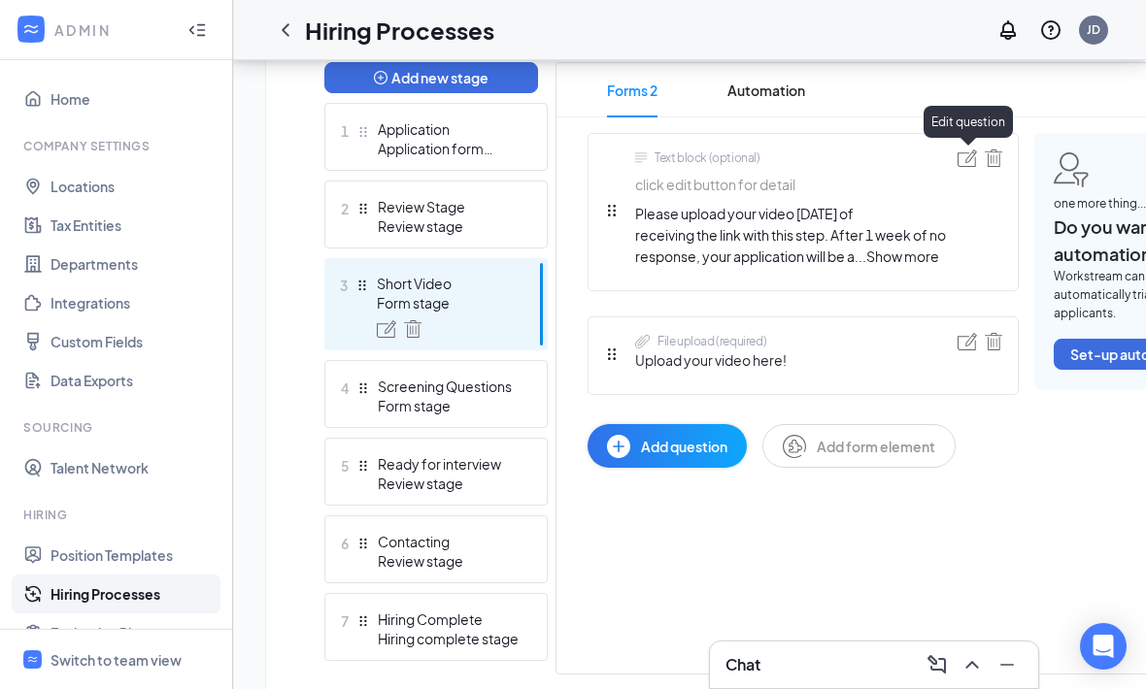
click at [967, 156] on img at bounding box center [966, 158] width 19 height 17
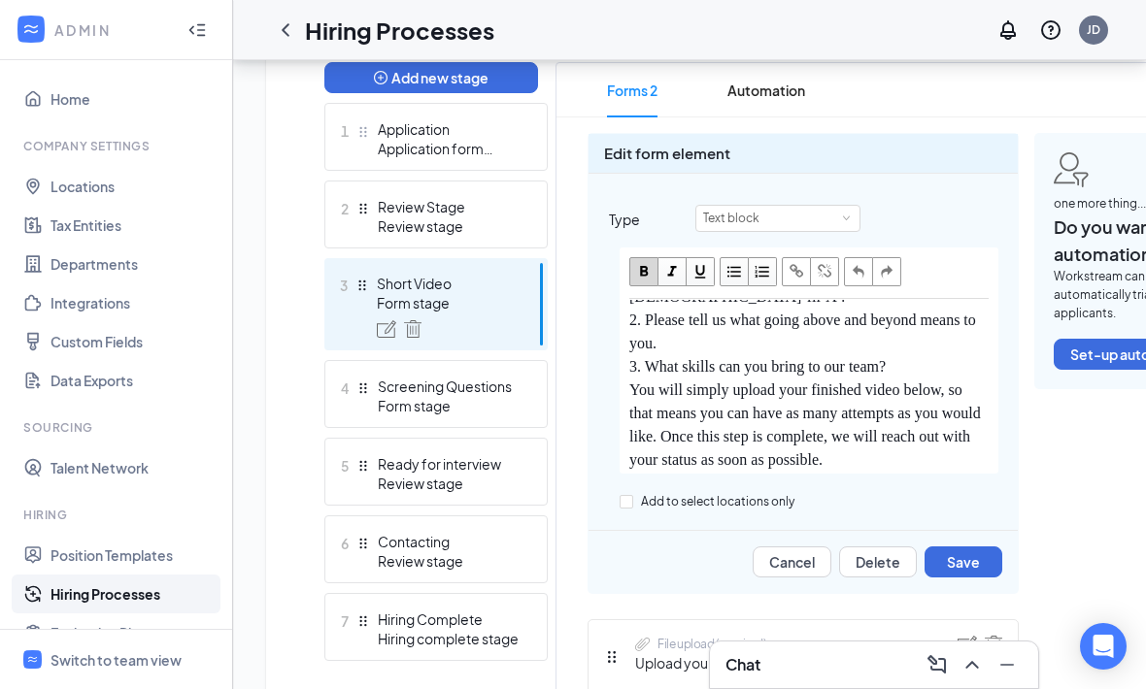
scroll to position [276, 0]
